Goal: Check status

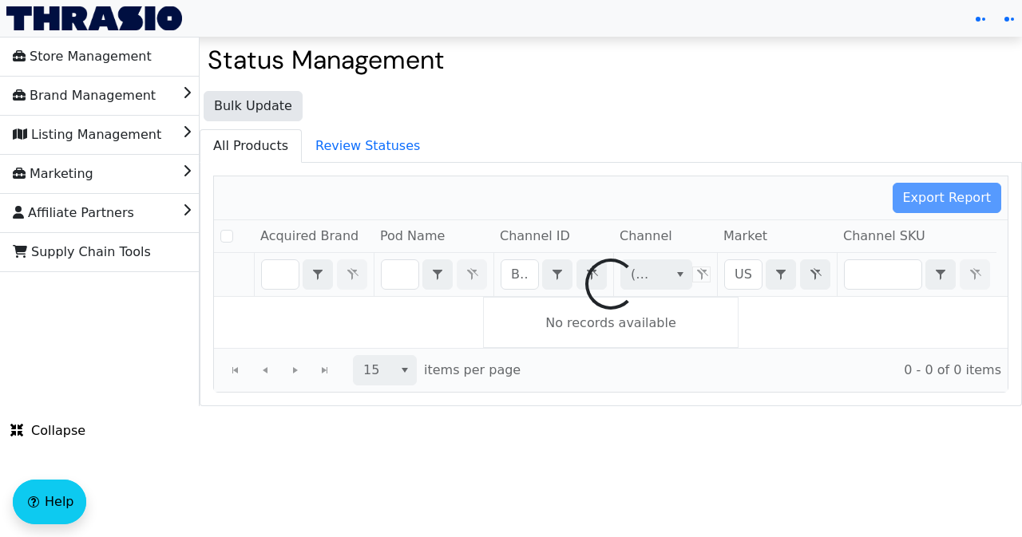
checkbox input "false"
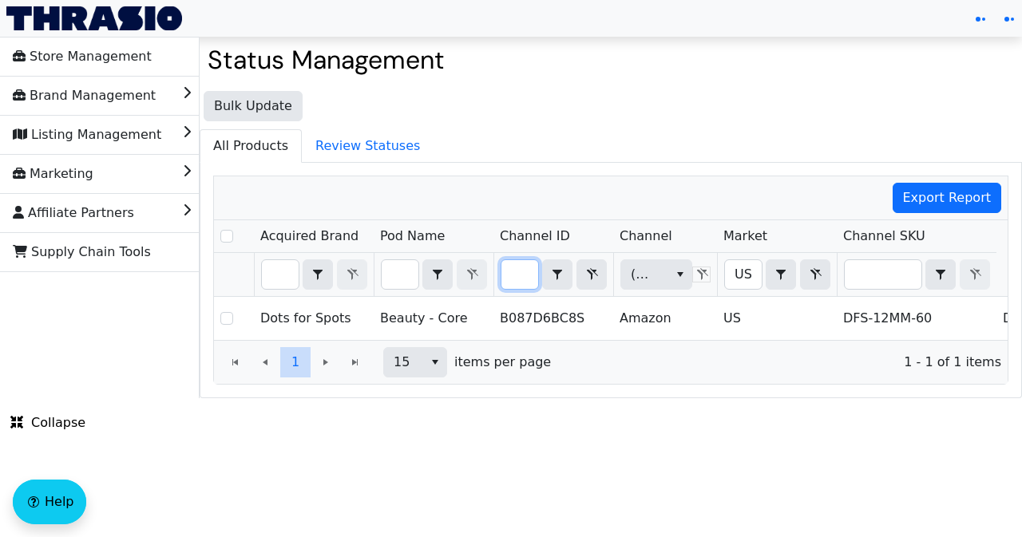
drag, startPoint x: 511, startPoint y: 275, endPoint x: 538, endPoint y: 279, distance: 27.4
click at [538, 279] on input "B087D6BC8S" at bounding box center [520, 274] width 37 height 29
type input "B009JC2RJ2"
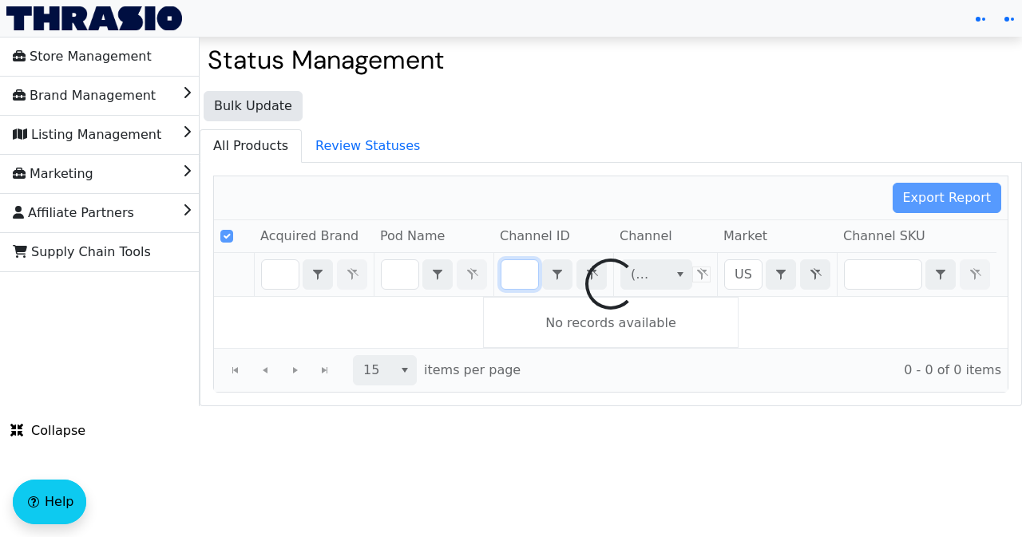
scroll to position [0, 53]
checkbox input "false"
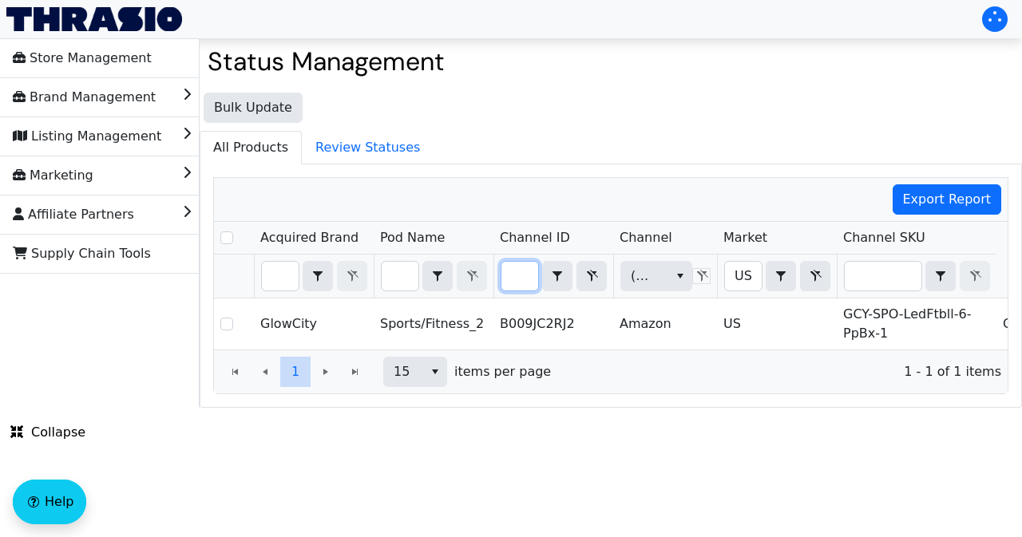
scroll to position [0, 0]
drag, startPoint x: 510, startPoint y: 272, endPoint x: 543, endPoint y: 275, distance: 32.8
click at [543, 275] on div "B009JC2RJ2 Contains" at bounding box center [554, 276] width 106 height 30
type input "B00A02PUAS"
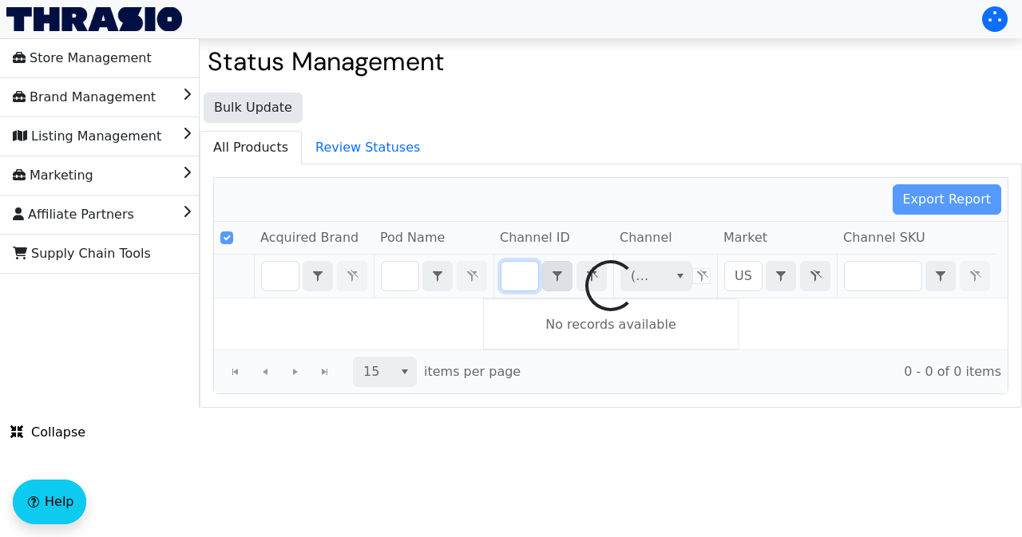
scroll to position [0, 61]
checkbox input "false"
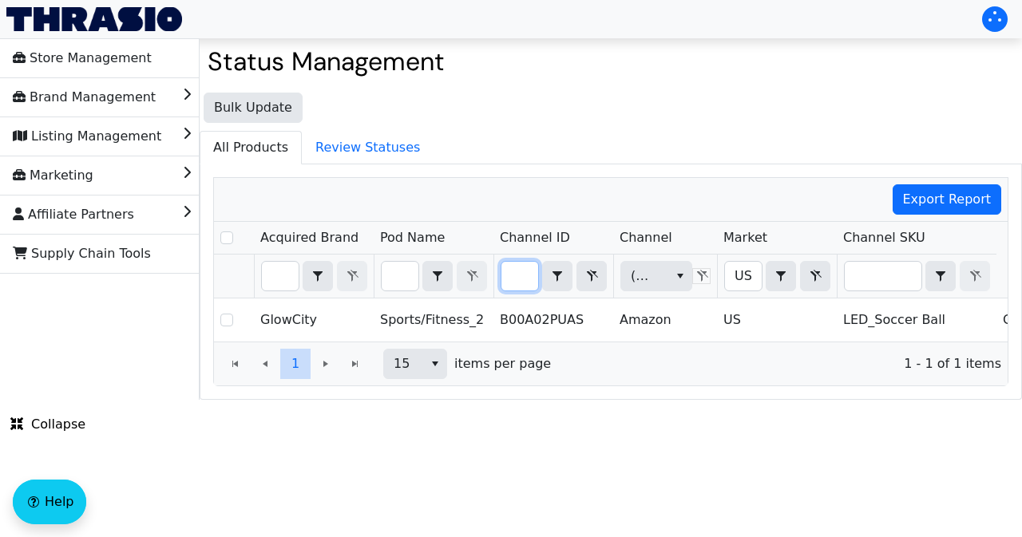
type input "B00A02PUAS"
